Goal: Task Accomplishment & Management: Complete application form

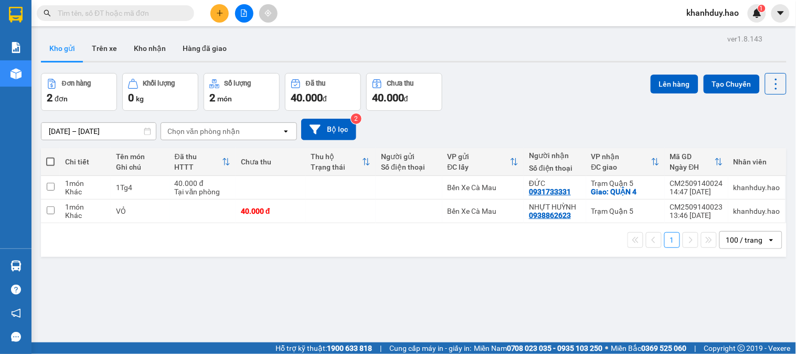
click at [227, 15] on button at bounding box center [219, 13] width 18 height 18
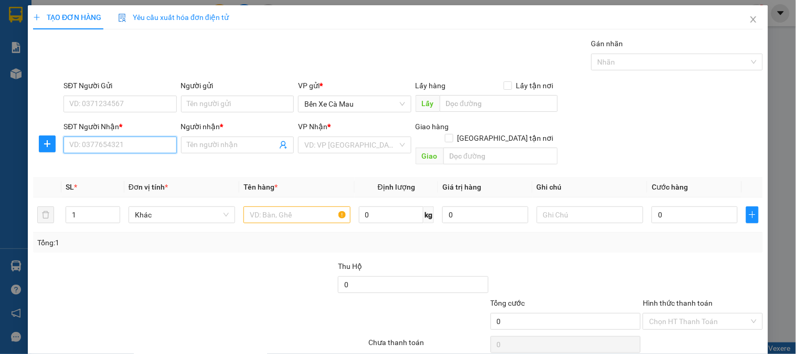
click at [121, 141] on input "SĐT Người Nhận *" at bounding box center [119, 144] width 113 height 17
click at [139, 168] on div "0914770855 - TRIỀU" at bounding box center [118, 166] width 99 height 12
type input "0914770855"
type input "TRIỀU"
type input "30.000"
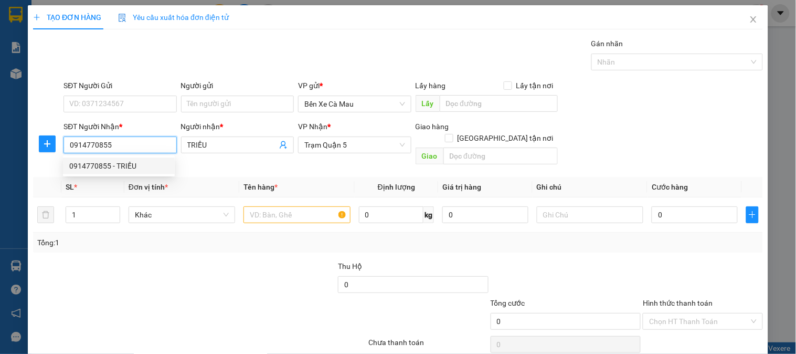
type input "30.000"
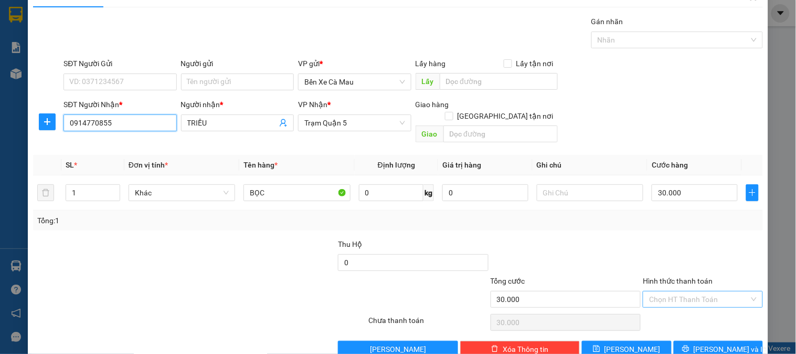
scroll to position [34, 0]
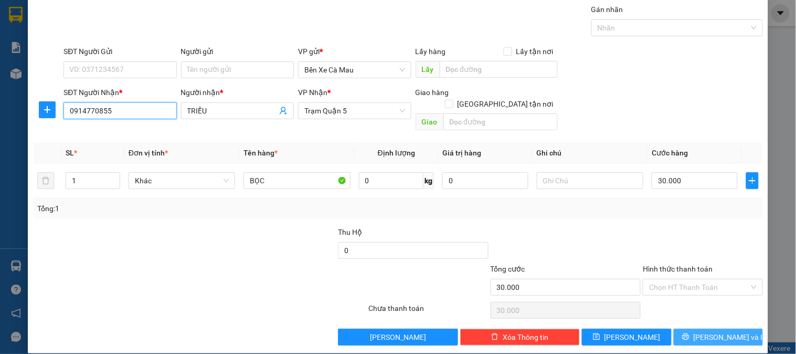
type input "0914770855"
click at [718, 331] on span "[PERSON_NAME] và In" at bounding box center [730, 337] width 73 height 12
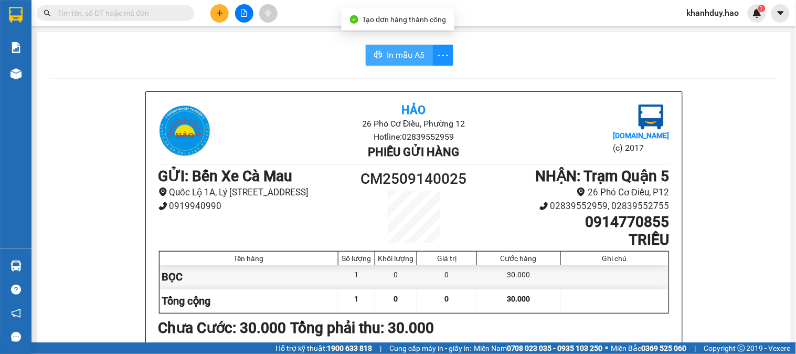
click at [399, 53] on span "In mẫu A5" at bounding box center [406, 54] width 38 height 13
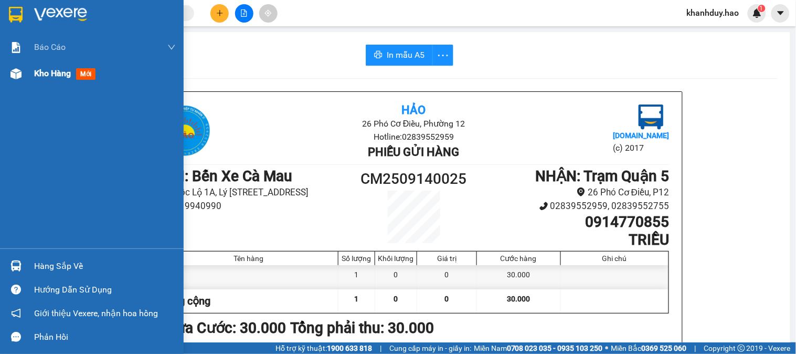
click at [51, 65] on div "Kho hàng mới" at bounding box center [105, 73] width 142 height 26
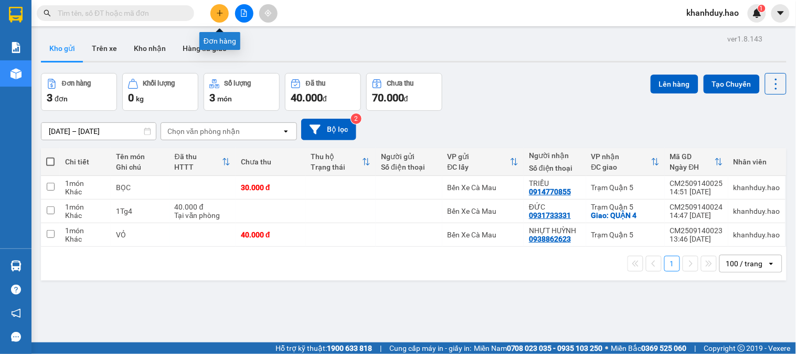
click at [214, 11] on button at bounding box center [219, 13] width 18 height 18
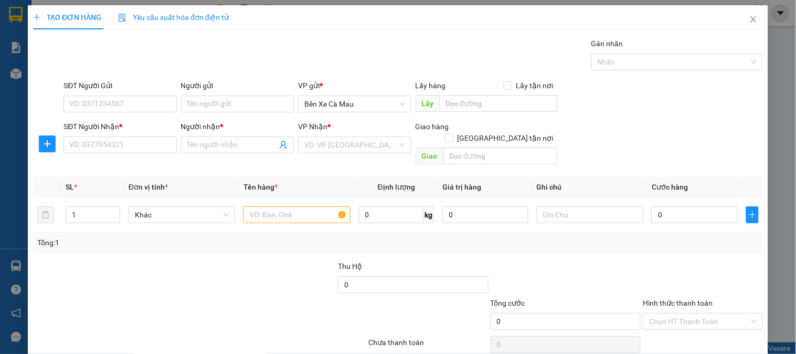
click at [99, 126] on div "SĐT Người Nhận *" at bounding box center [119, 127] width 113 height 12
click at [99, 136] on input "SĐT Người Nhận *" at bounding box center [119, 144] width 113 height 17
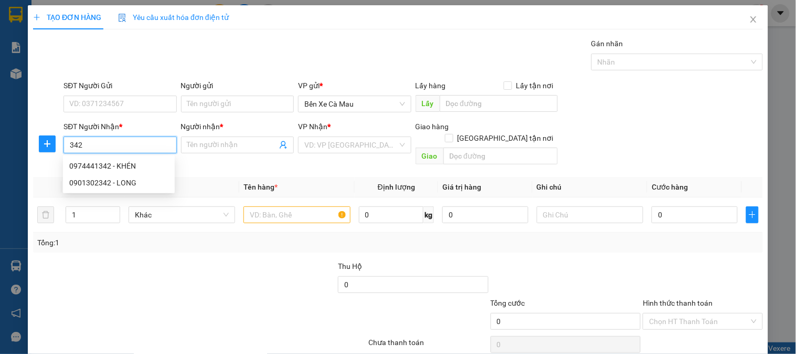
click at [142, 185] on div "0901302342 - LONG" at bounding box center [118, 183] width 99 height 12
type input "0901302342"
type input "LONG"
type input "30.000"
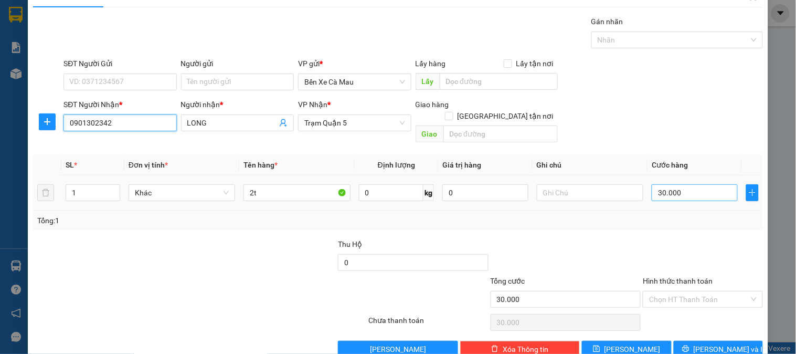
scroll to position [34, 0]
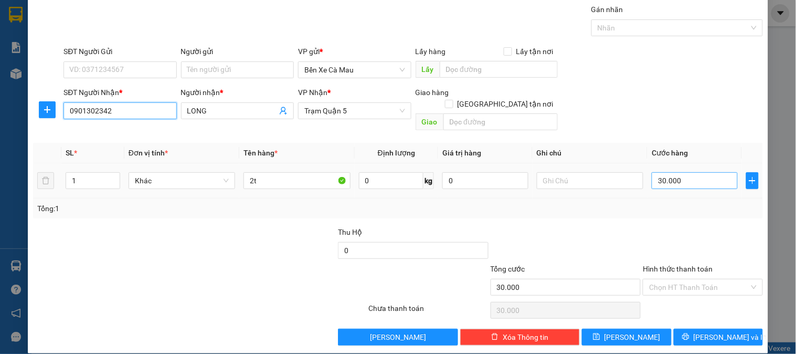
type input "0901302342"
click at [687, 172] on input "30.000" at bounding box center [695, 180] width 86 height 17
type input "0"
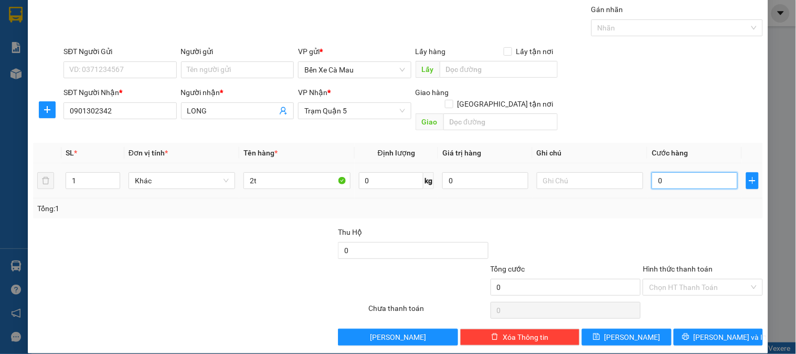
type input "5"
type input "005"
type input "50"
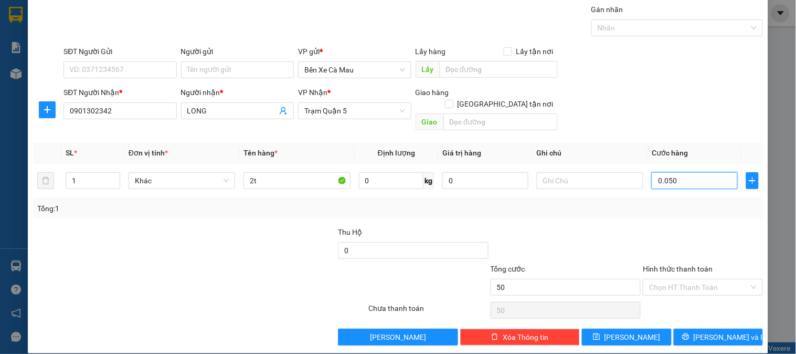
type input "0.050"
type input "50.000"
click at [728, 88] on div "SĐT Người Nhận * 0901302342 Người nhận * LONG VP Nhận * Trạm [GEOGRAPHIC_DATA] …" at bounding box center [413, 111] width 704 height 48
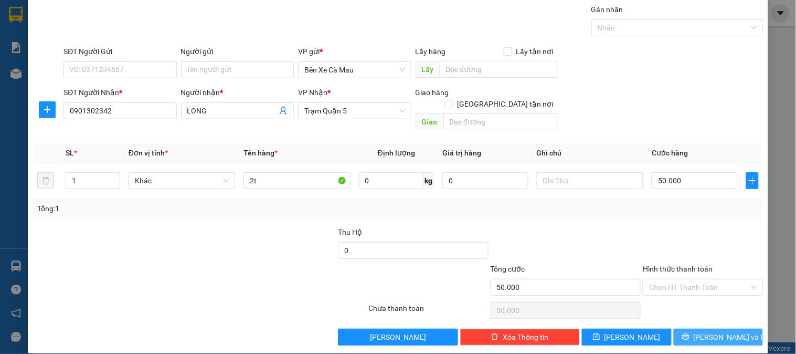
click at [727, 331] on span "[PERSON_NAME] và In" at bounding box center [730, 337] width 73 height 12
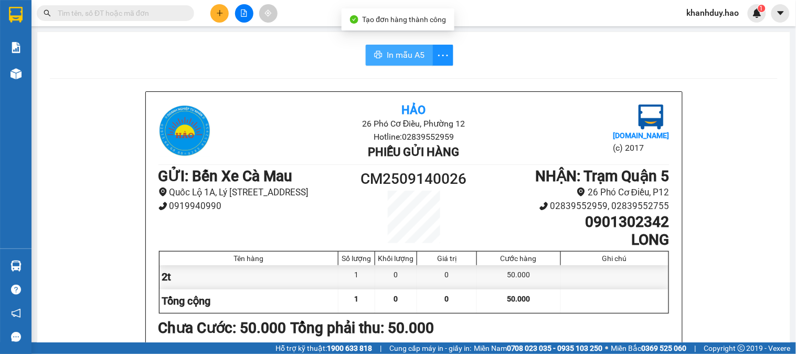
click at [387, 58] on span "In mẫu A5" at bounding box center [406, 54] width 38 height 13
click at [654, 353] on html "Kết quả tìm kiếm ( 0 ) Bộ lọc No Data khanhduy.hao 1 Báo cáo BC tiền công nợ Bá…" at bounding box center [398, 177] width 796 height 354
click at [124, 16] on input "text" at bounding box center [120, 13] width 124 height 12
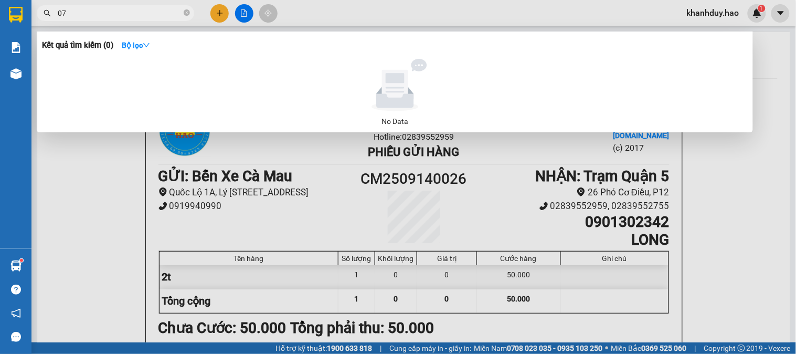
type input "0"
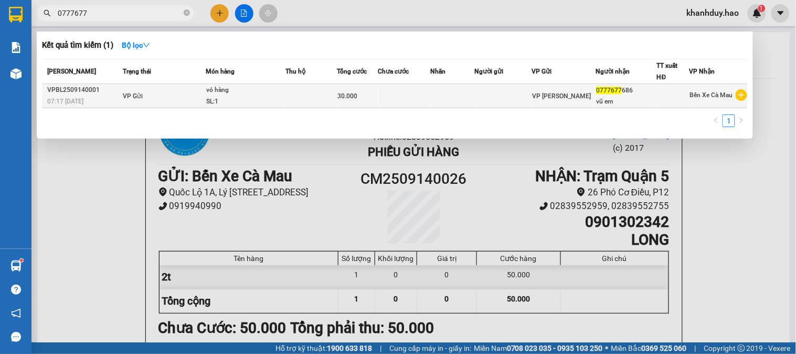
type input "0777677"
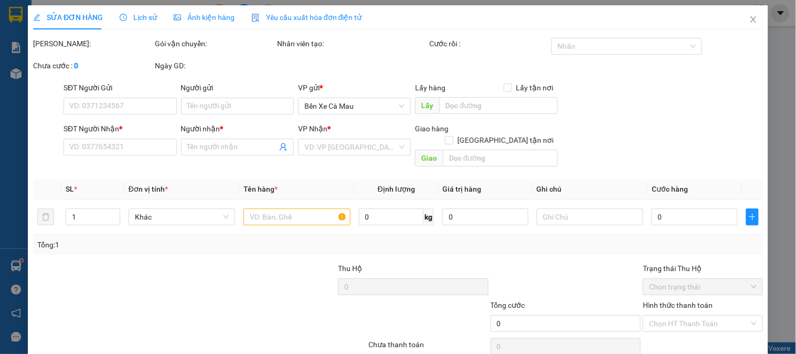
type input "0777677686"
type input "vũ em"
type input "30.000"
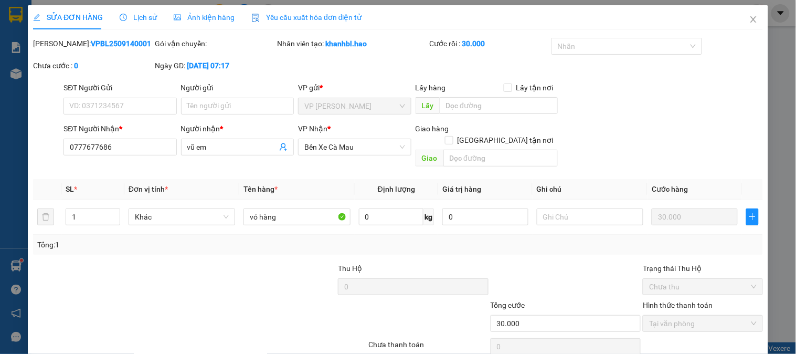
click at [200, 17] on span "Ảnh kiện hàng" at bounding box center [204, 17] width 61 height 8
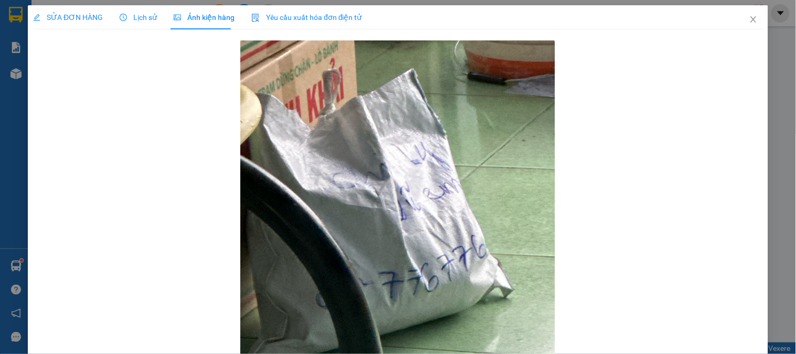
click at [138, 8] on div "Lịch sử" at bounding box center [138, 17] width 37 height 24
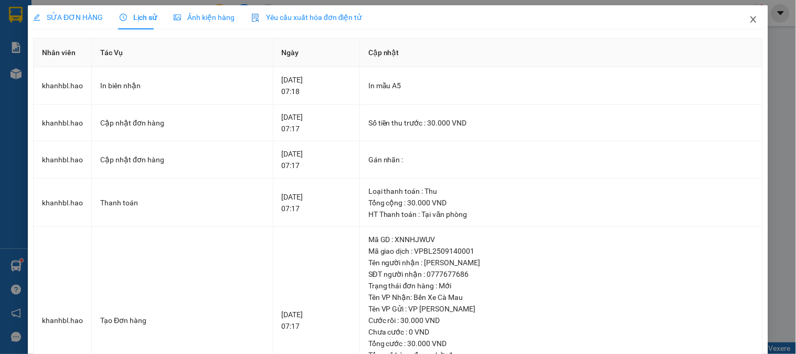
click at [749, 17] on icon "close" at bounding box center [753, 19] width 8 height 8
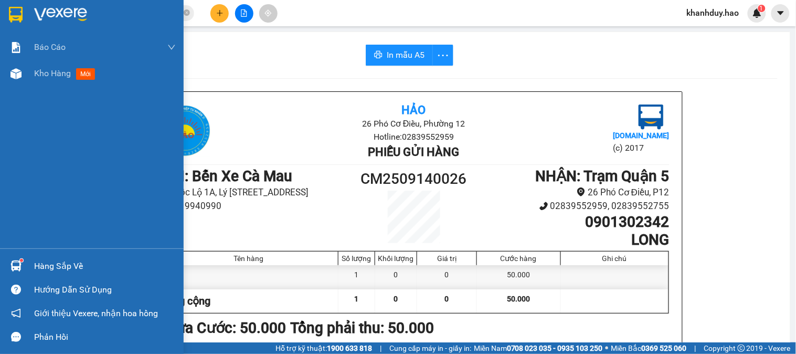
click at [13, 87] on div "Báo cáo BC tiền công nợ Báo cáo dòng tiền (trưởng trạm) Doanh số tạo đơn theo V…" at bounding box center [92, 141] width 184 height 214
click at [47, 74] on span "Kho hàng" at bounding box center [52, 73] width 37 height 10
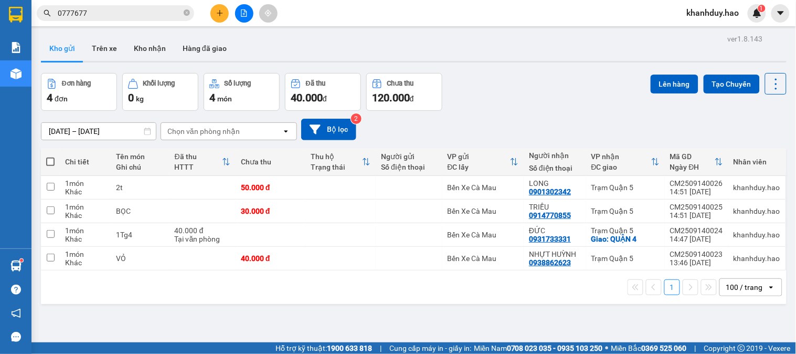
click at [216, 13] on icon "plus" at bounding box center [219, 12] width 7 height 7
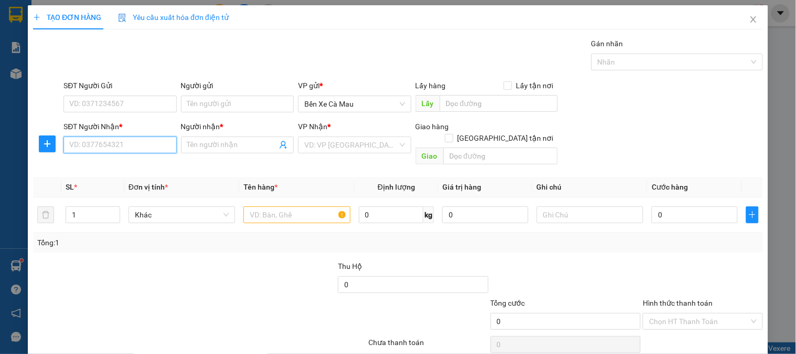
click at [116, 151] on input "SĐT Người Nhận *" at bounding box center [119, 144] width 113 height 17
click at [132, 163] on div "0767574054 - TRÂM Q5" at bounding box center [118, 166] width 99 height 12
type input "0767574054"
type input "TRÂM Q5"
type input "160.000"
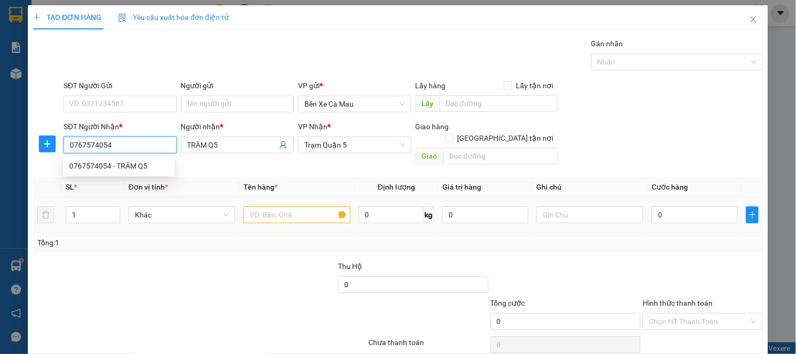
type input "160.000"
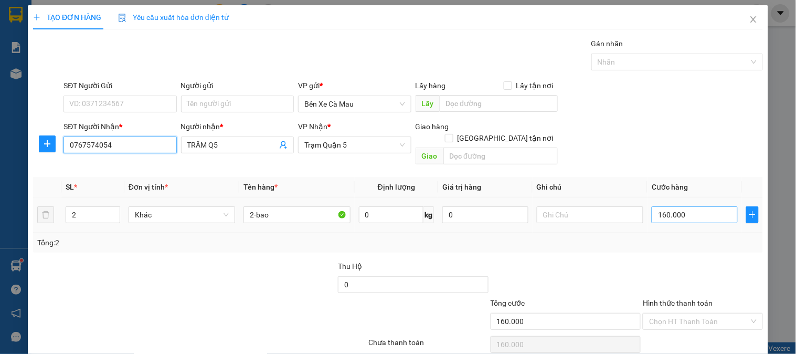
type input "0767574054"
click at [676, 206] on input "160.000" at bounding box center [695, 214] width 86 height 17
type input "0"
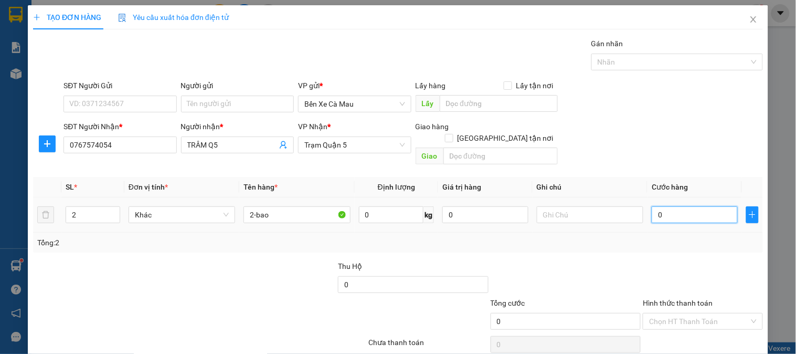
type input "6"
type input "006"
type input "60"
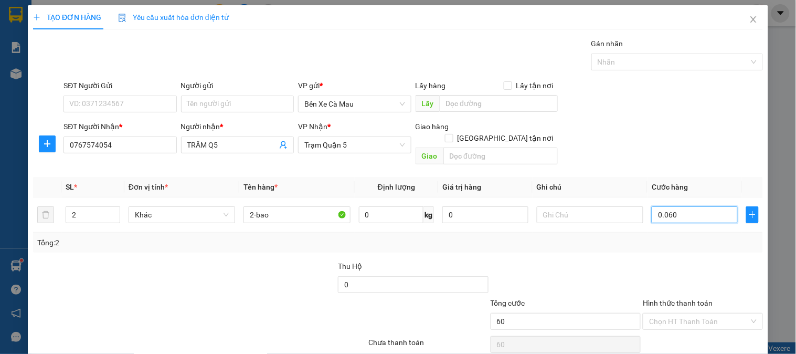
type input "0.060"
click at [717, 130] on div "SĐT Người Nhận * 0767574054 Người nhận * TRÂM Q5 VP Nhận * Trạm [GEOGRAPHIC_DAT…" at bounding box center [413, 145] width 704 height 48
type input "60.000"
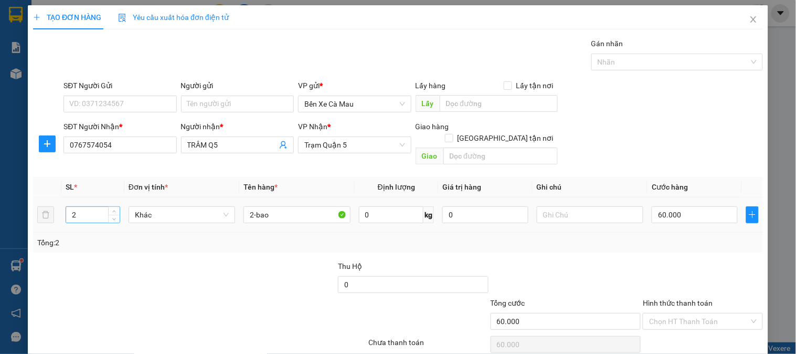
click at [72, 207] on input "2" at bounding box center [93, 215] width 54 height 16
click at [81, 207] on input "2" at bounding box center [93, 215] width 54 height 16
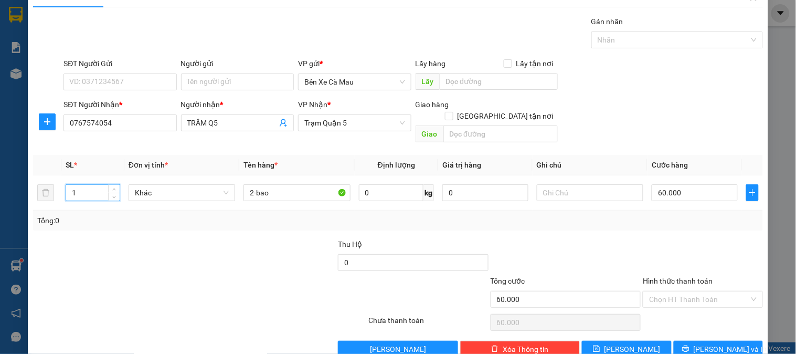
scroll to position [34, 0]
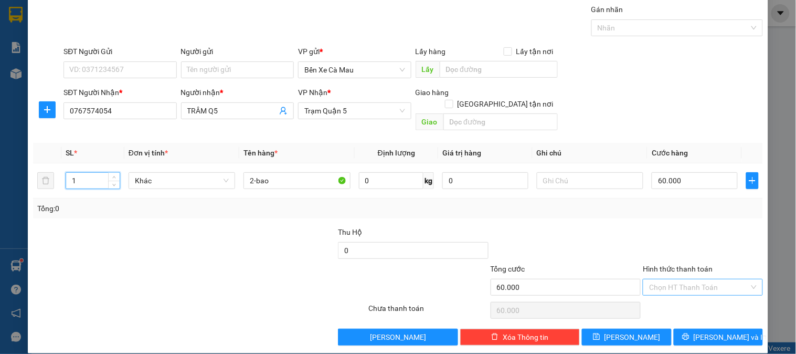
type input "1"
click at [682, 279] on input "Hình thức thanh toán" at bounding box center [699, 287] width 100 height 16
click at [683, 297] on div "Tại văn phòng" at bounding box center [696, 297] width 106 height 12
type input "0"
click at [689, 333] on icon "printer" at bounding box center [685, 336] width 7 height 7
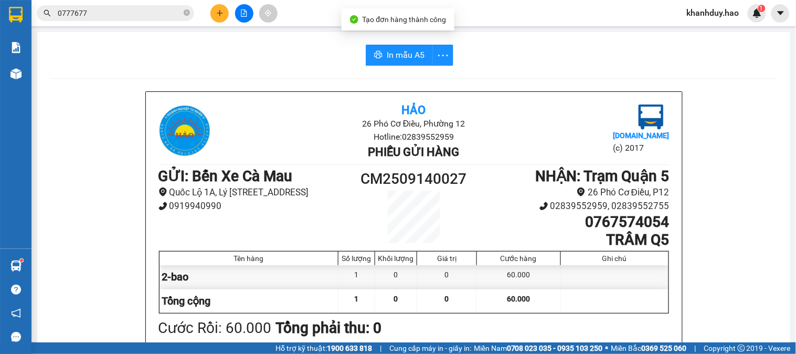
click at [401, 50] on span "In mẫu A5" at bounding box center [406, 54] width 38 height 13
